Goal: Task Accomplishment & Management: Use online tool/utility

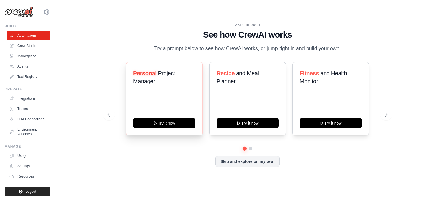
click at [186, 128] on div "Personal Project Manager Try it now" at bounding box center [164, 98] width 77 height 73
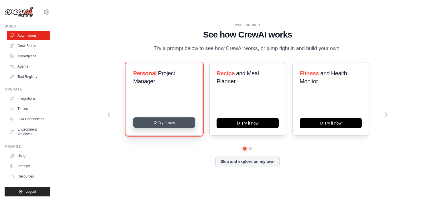
click at [187, 119] on button "Try it now" at bounding box center [164, 122] width 62 height 10
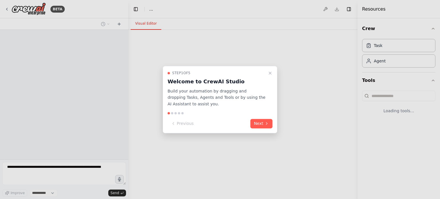
select select "****"
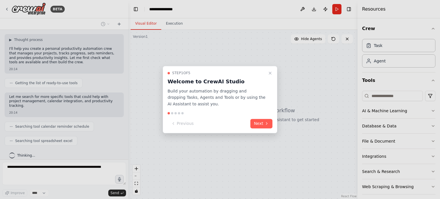
scroll to position [48, 0]
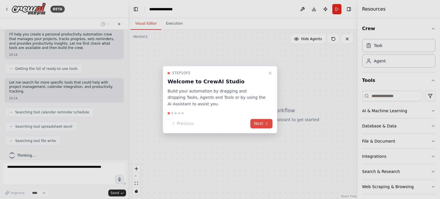
click at [267, 124] on icon at bounding box center [266, 123] width 5 height 5
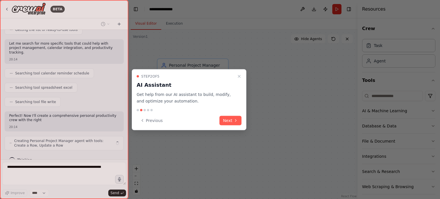
scroll to position [92, 0]
